Goal: Find specific page/section: Find specific page/section

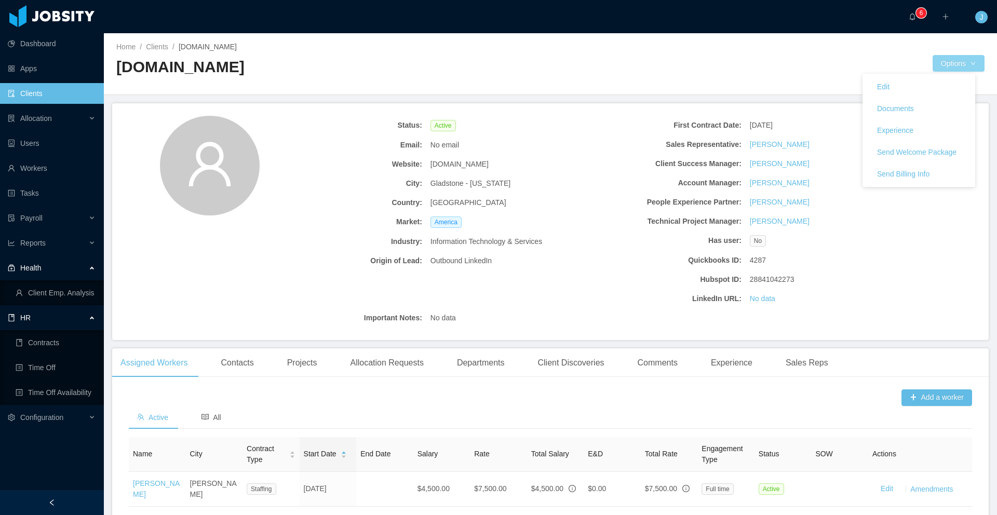
click at [955, 66] on button "Options" at bounding box center [959, 63] width 52 height 17
click at [160, 46] on link "Clients" at bounding box center [157, 47] width 22 height 8
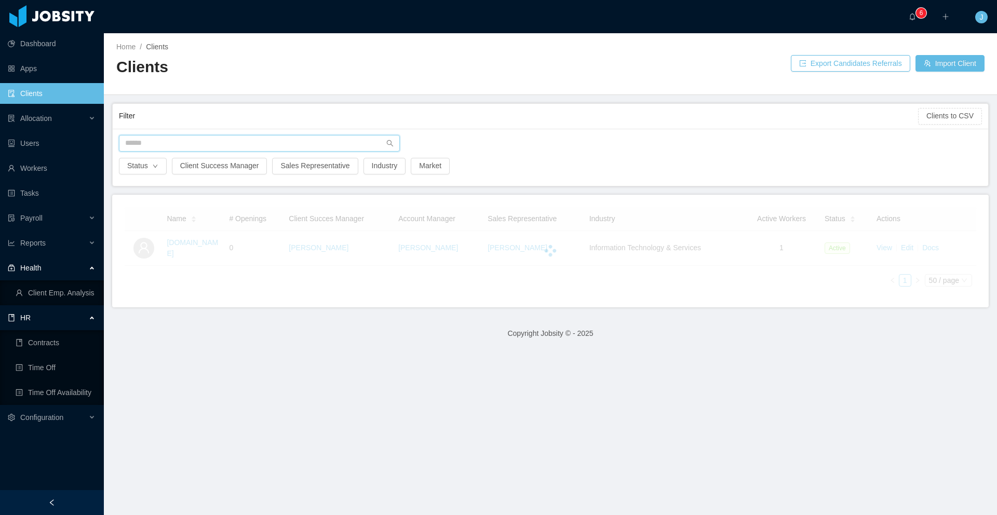
click at [165, 144] on input "text" at bounding box center [259, 143] width 281 height 17
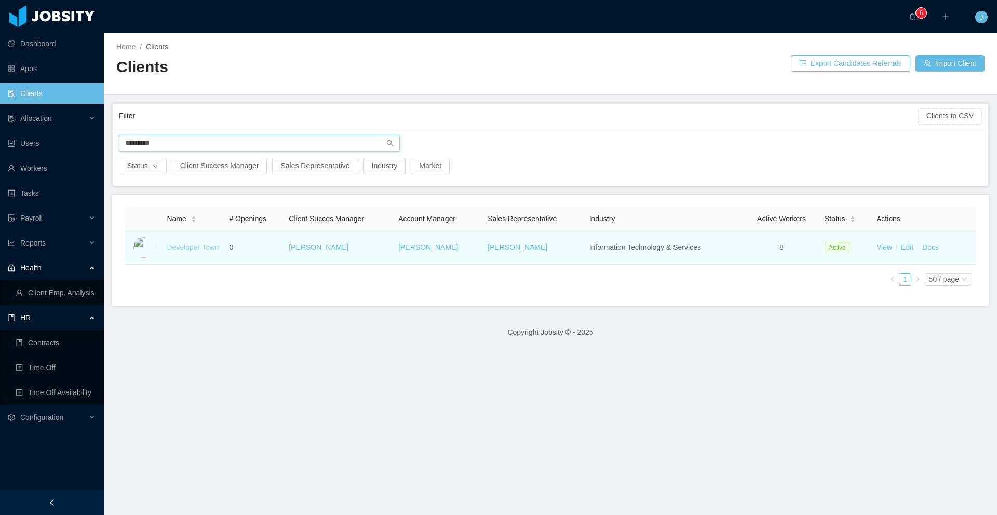
type input "*********"
click at [192, 246] on link "Developer Town" at bounding box center [193, 247] width 52 height 8
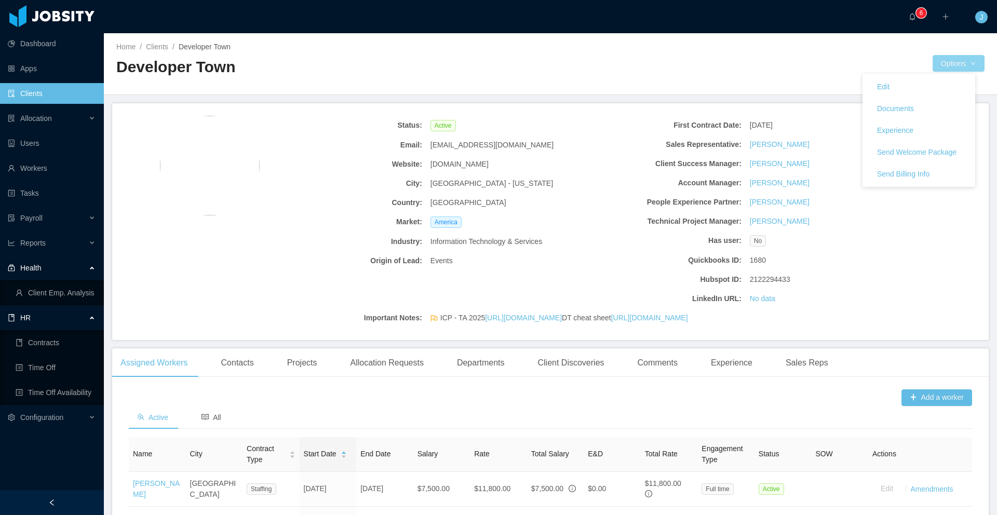
click at [947, 68] on button "Options" at bounding box center [959, 63] width 52 height 17
click at [902, 110] on button "Documents" at bounding box center [896, 108] width 54 height 17
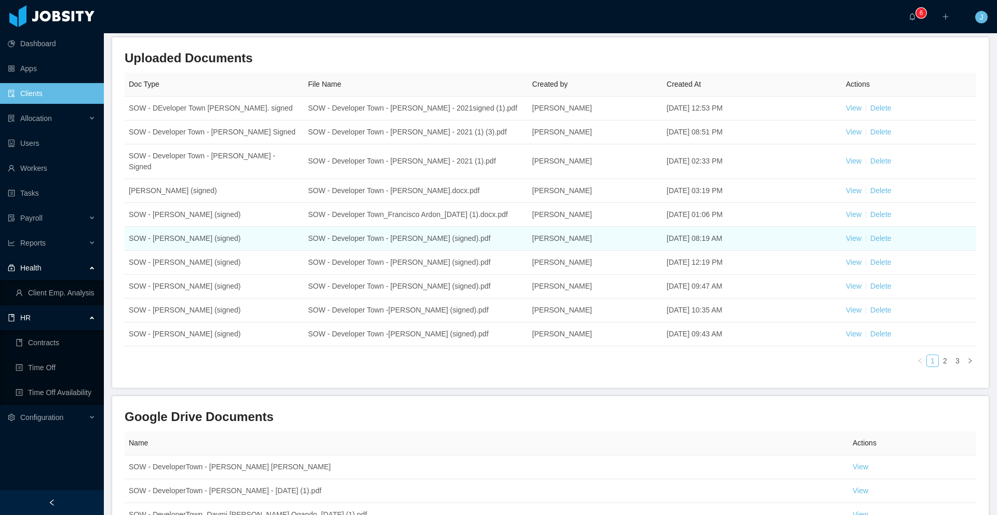
scroll to position [109, 0]
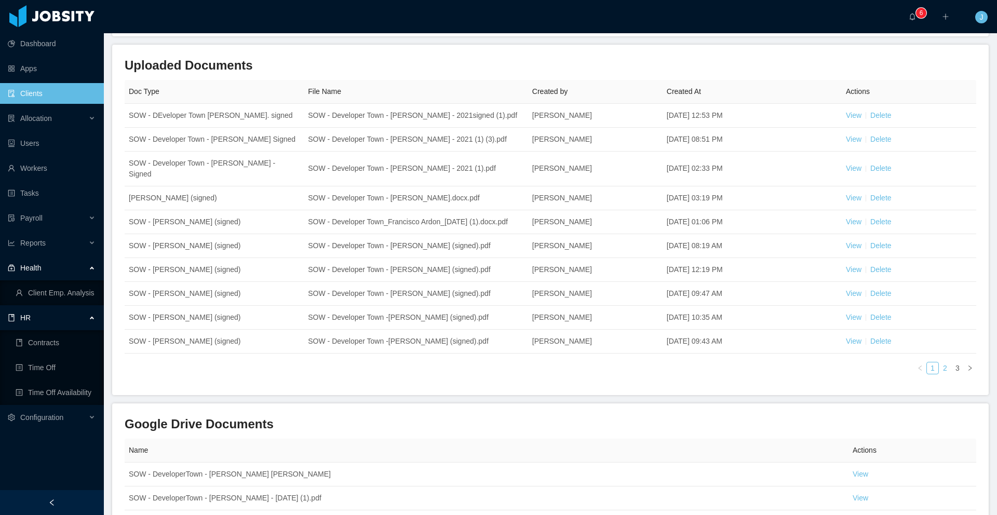
click at [940, 367] on link "2" at bounding box center [945, 368] width 11 height 11
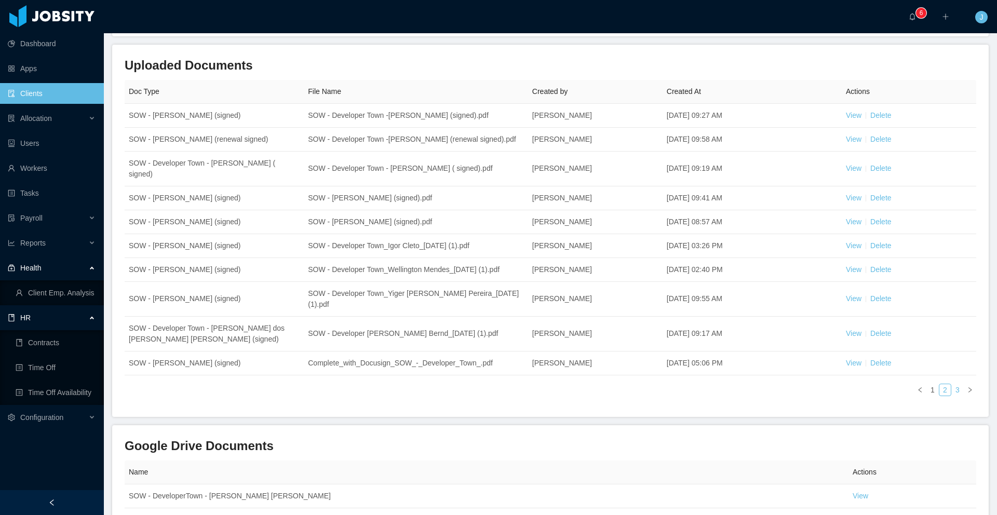
click at [952, 396] on link "3" at bounding box center [957, 389] width 11 height 11
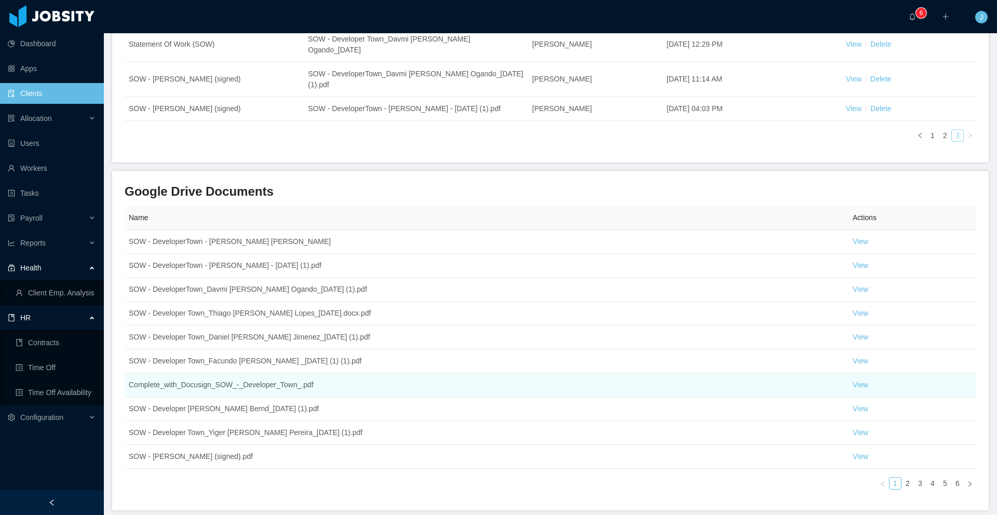
scroll to position [318, 0]
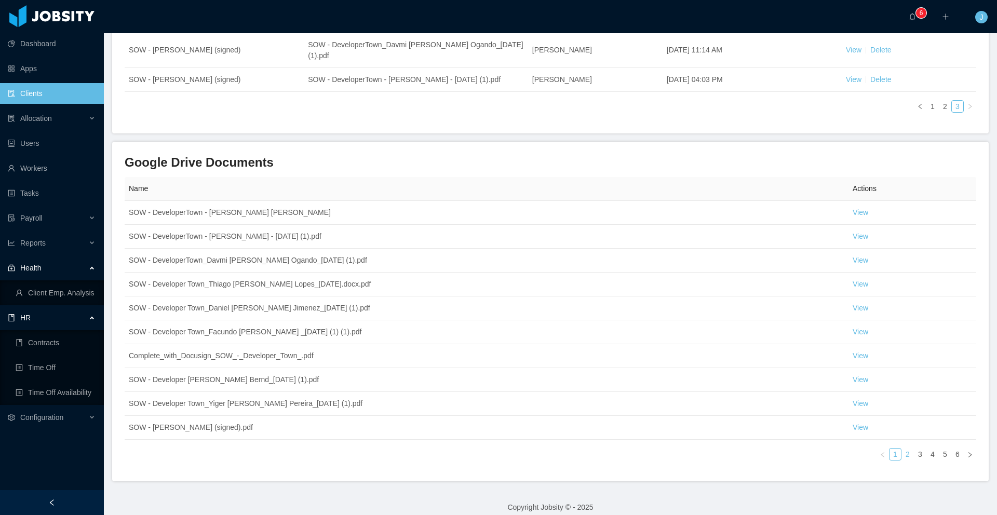
click at [902, 449] on link "2" at bounding box center [907, 454] width 11 height 11
click at [952, 449] on link "6" at bounding box center [957, 454] width 11 height 11
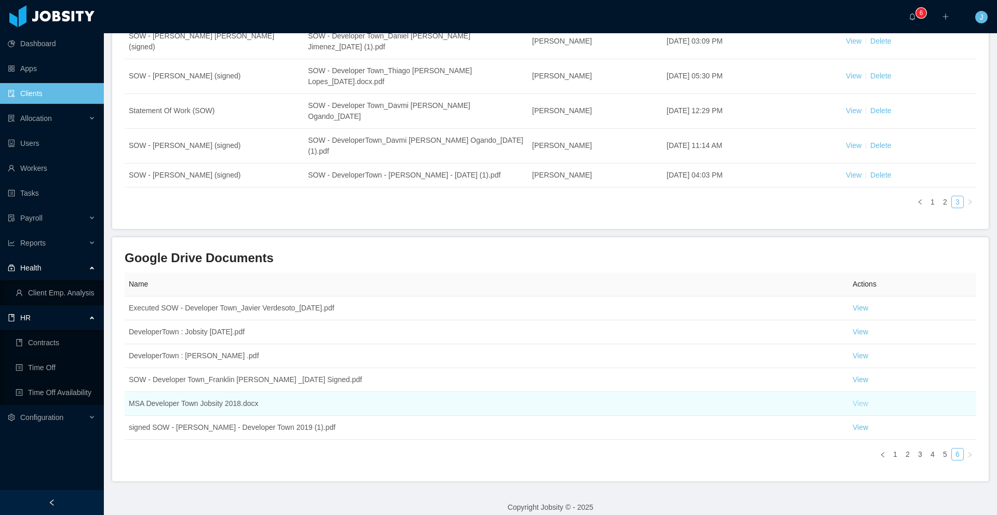
click at [853, 399] on link "View" at bounding box center [861, 403] width 16 height 8
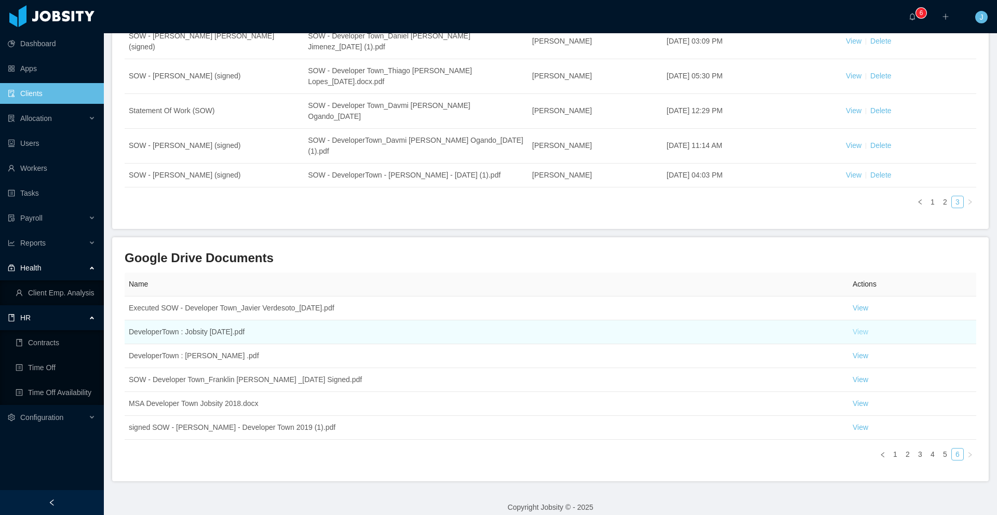
click at [856, 328] on link "View" at bounding box center [861, 332] width 16 height 8
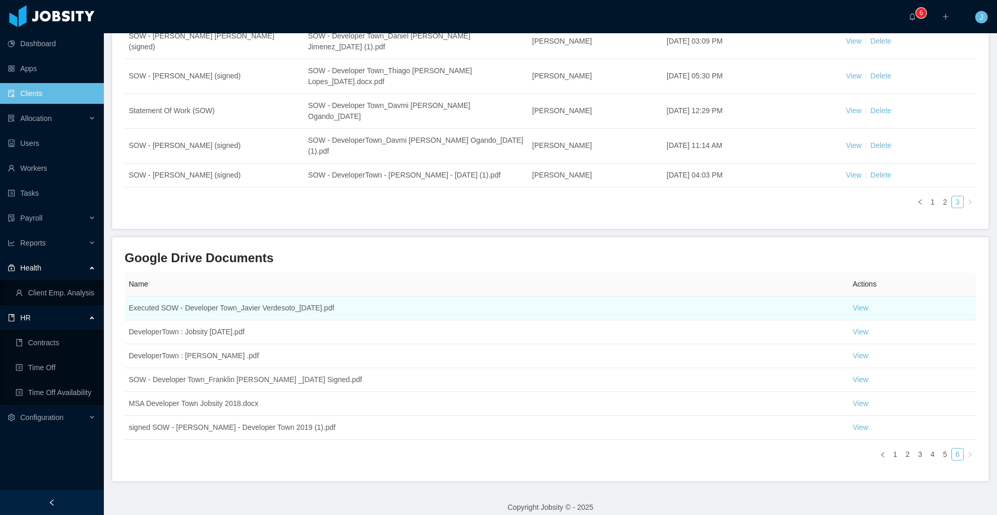
scroll to position [221, 0]
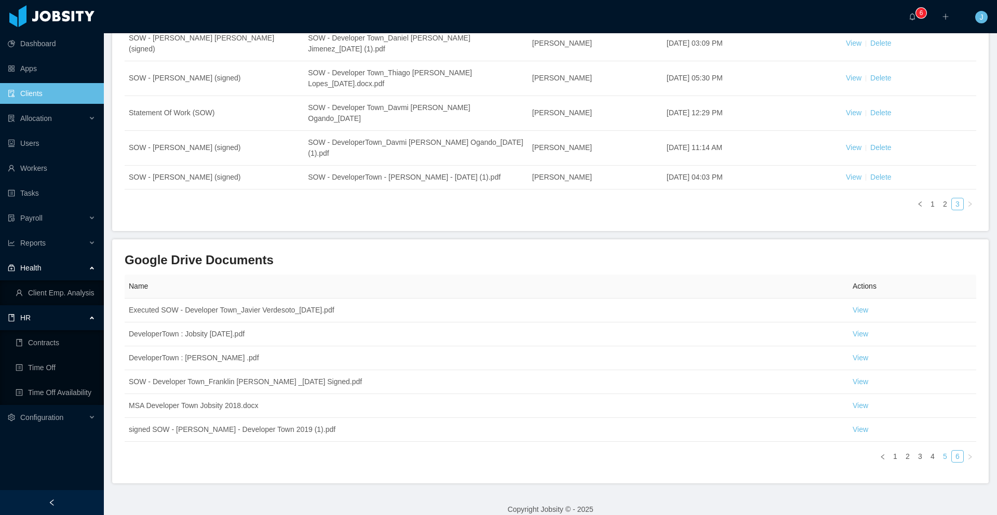
click at [940, 451] on link "5" at bounding box center [945, 456] width 11 height 11
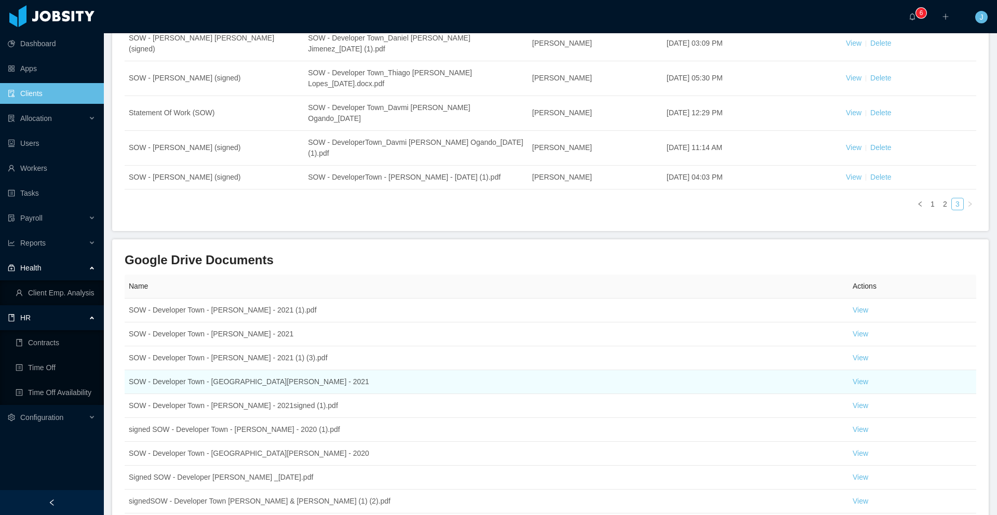
scroll to position [318, 0]
